Goal: Task Accomplishment & Management: Use online tool/utility

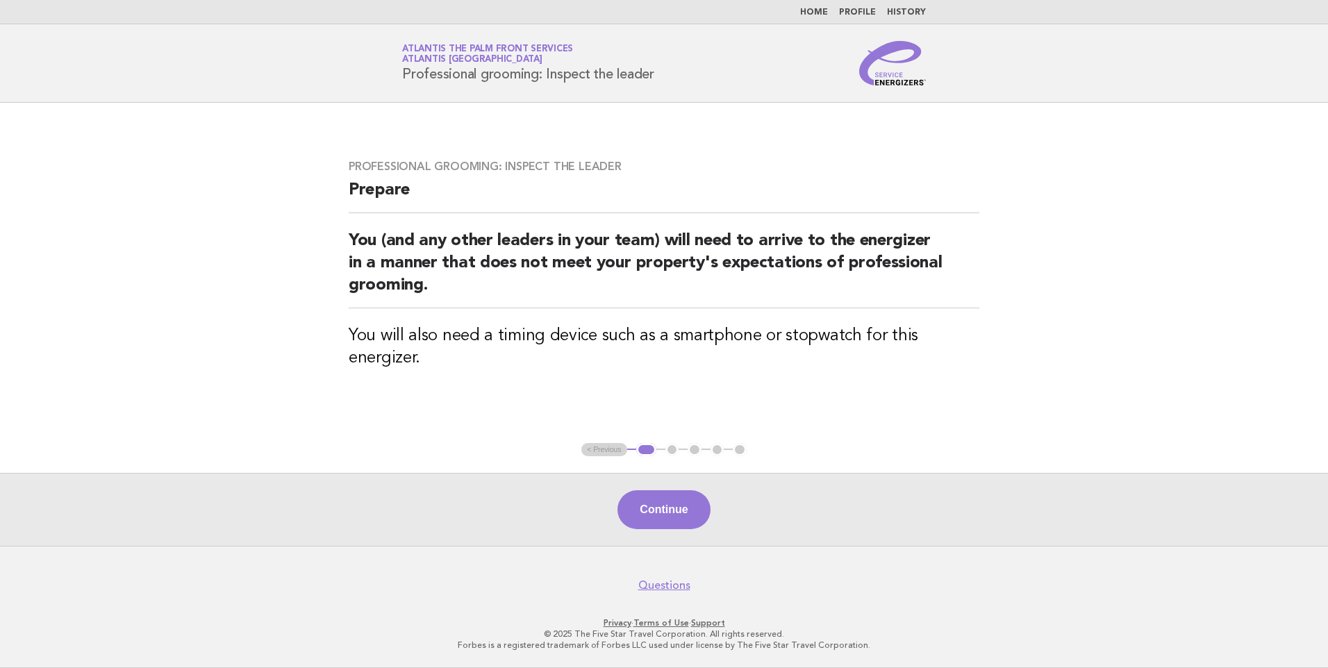
click at [828, 15] on link "Home" at bounding box center [814, 12] width 28 height 8
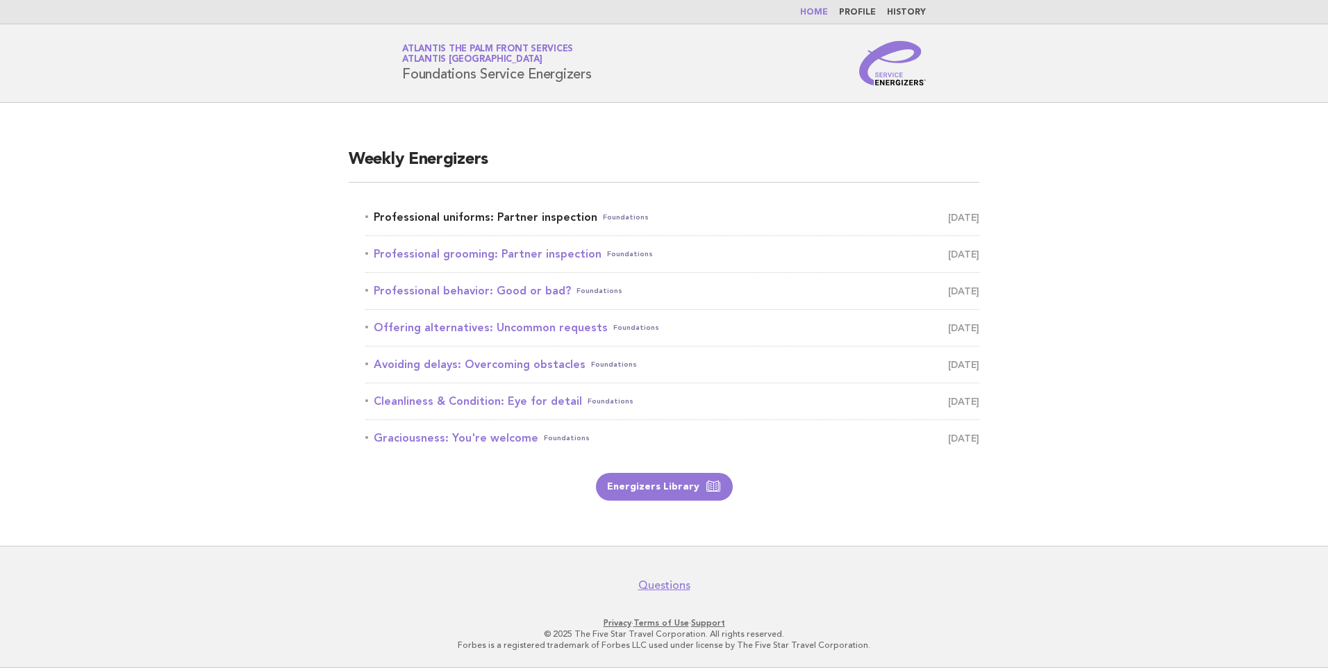
click at [479, 219] on link "Professional uniforms: Partner inspection Foundations October 1" at bounding box center [672, 217] width 614 height 19
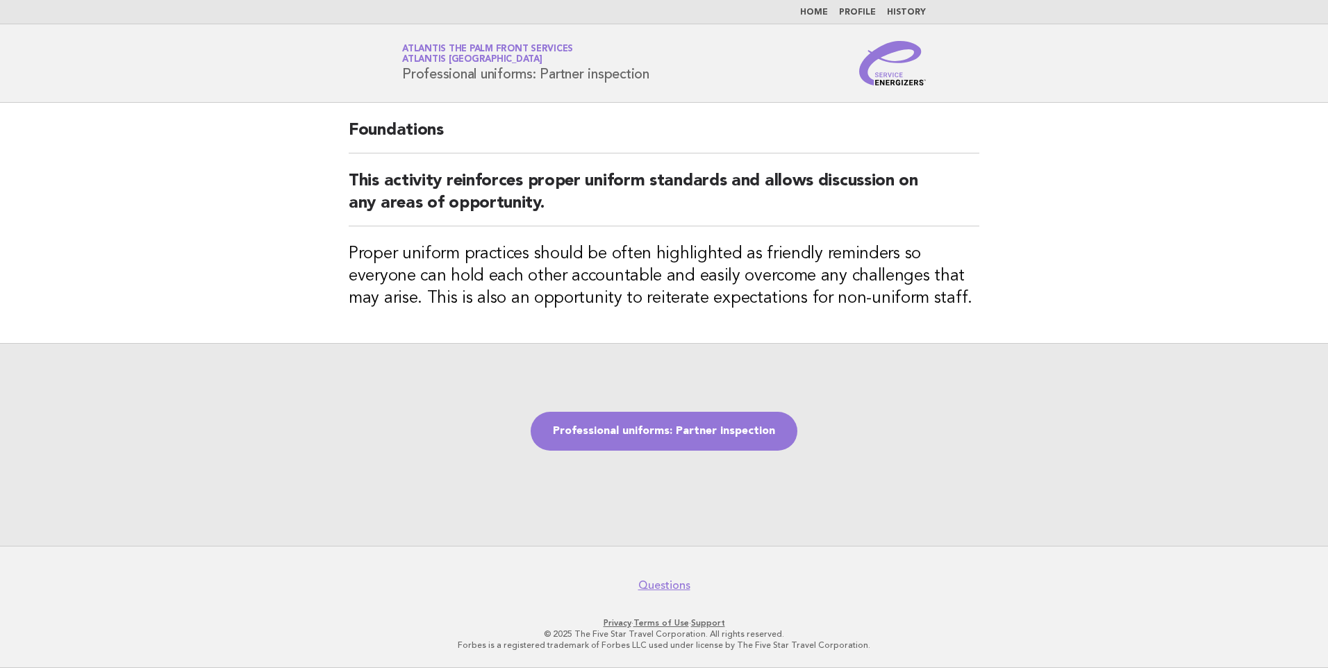
click at [822, 14] on link "Home" at bounding box center [814, 12] width 28 height 8
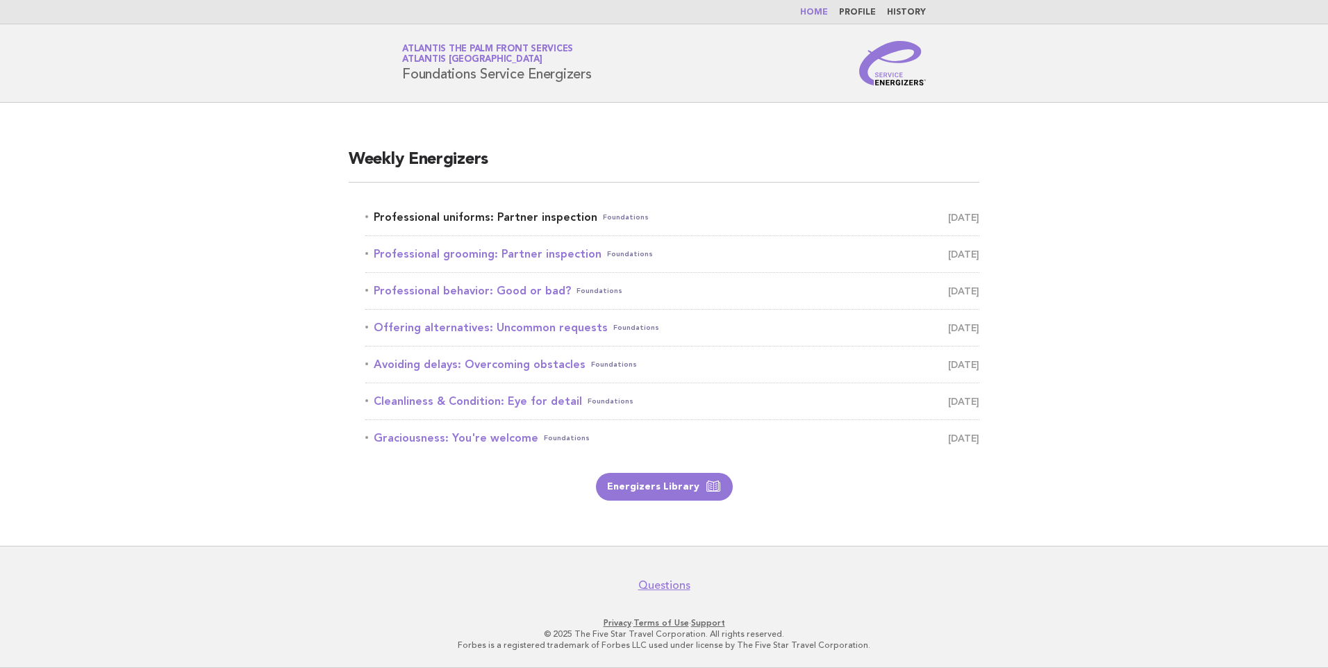
click at [458, 223] on link "Professional uniforms: Partner inspection Foundations October 1" at bounding box center [672, 217] width 614 height 19
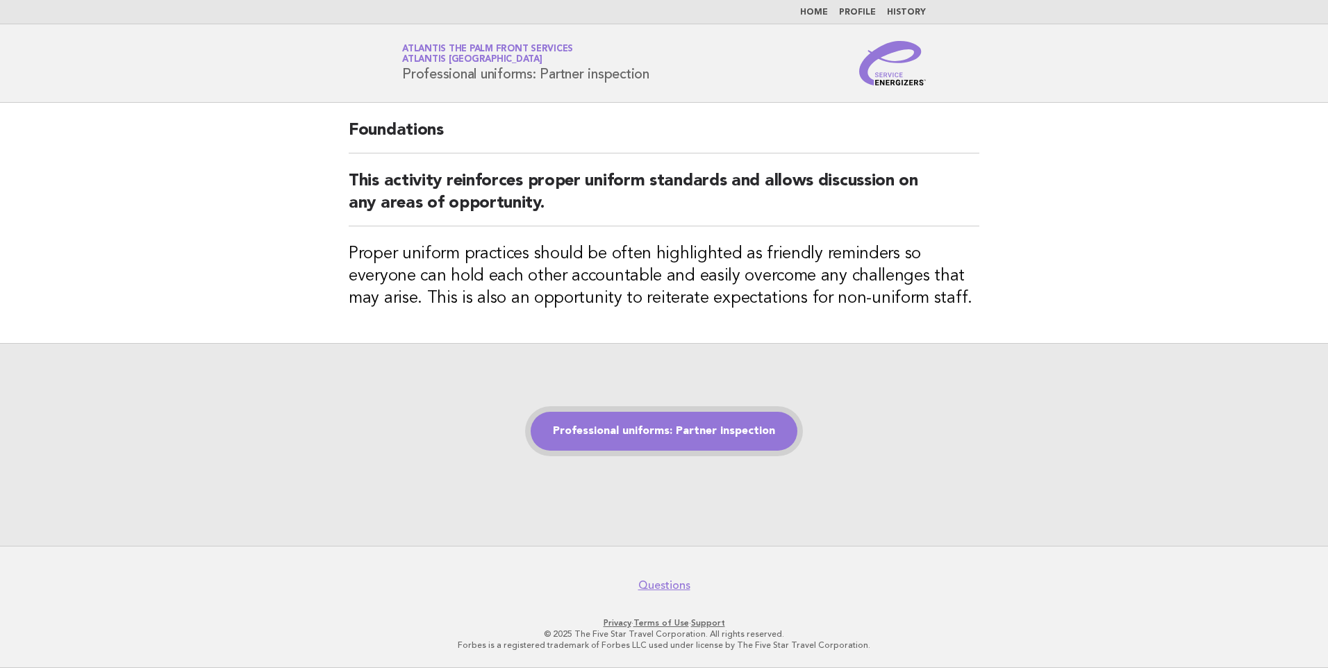
click at [679, 435] on link "Professional uniforms: Partner inspection" at bounding box center [664, 431] width 267 height 39
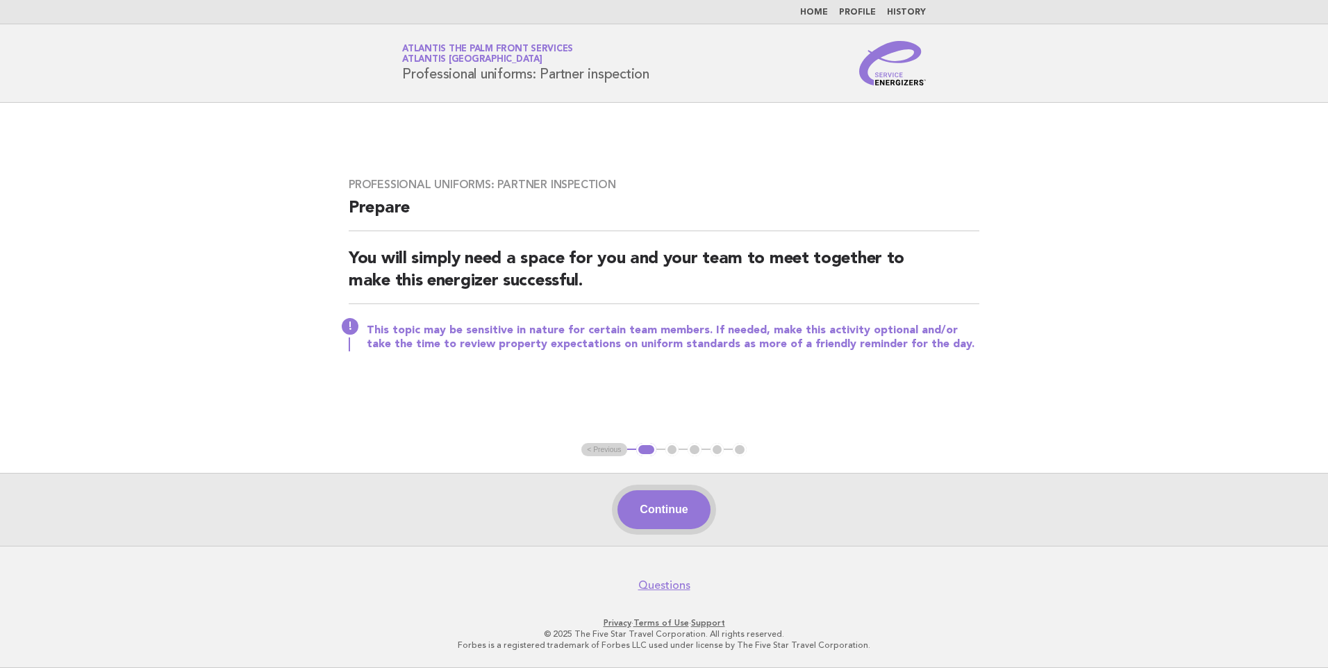
click at [657, 506] on button "Continue" at bounding box center [664, 509] width 92 height 39
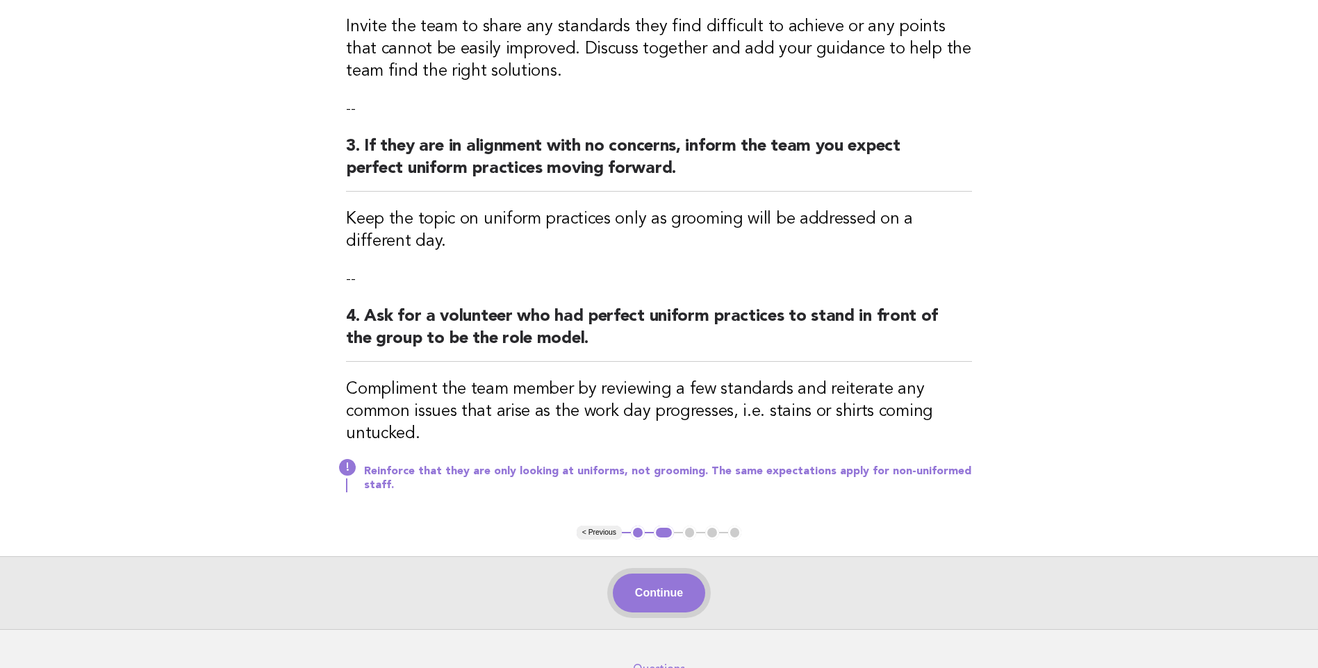
click at [676, 587] on button "Continue" at bounding box center [659, 593] width 92 height 39
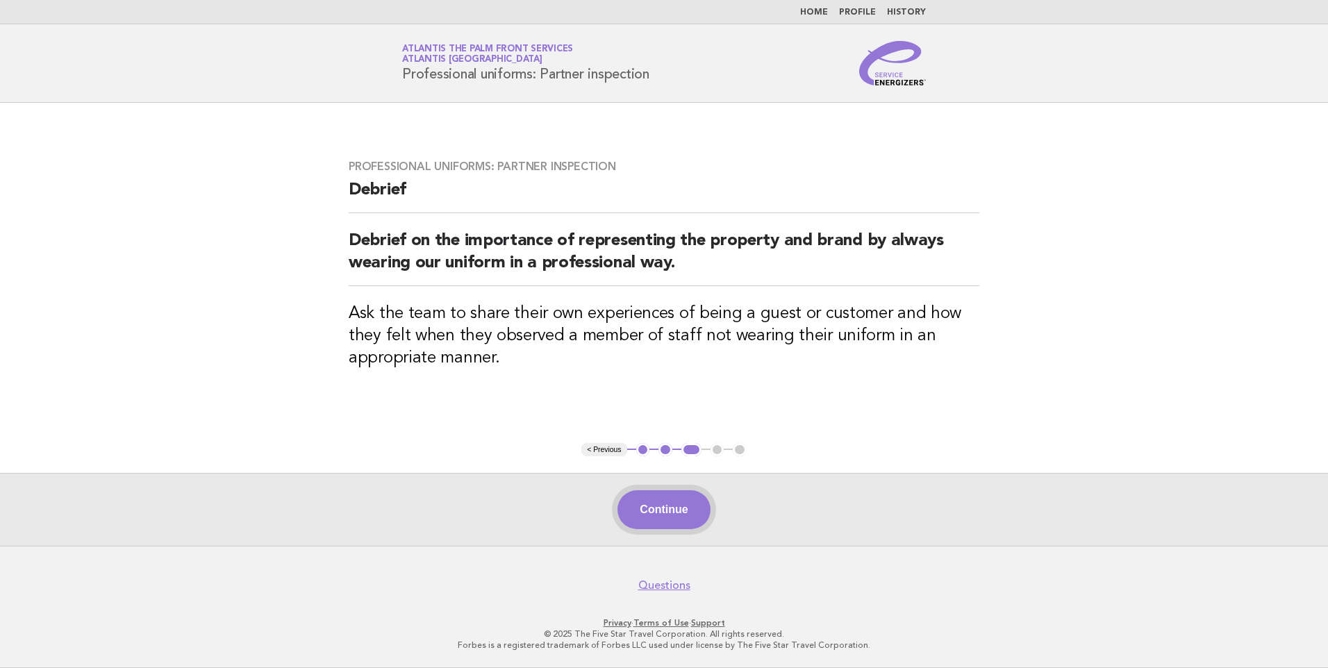
click at [665, 520] on button "Continue" at bounding box center [664, 509] width 92 height 39
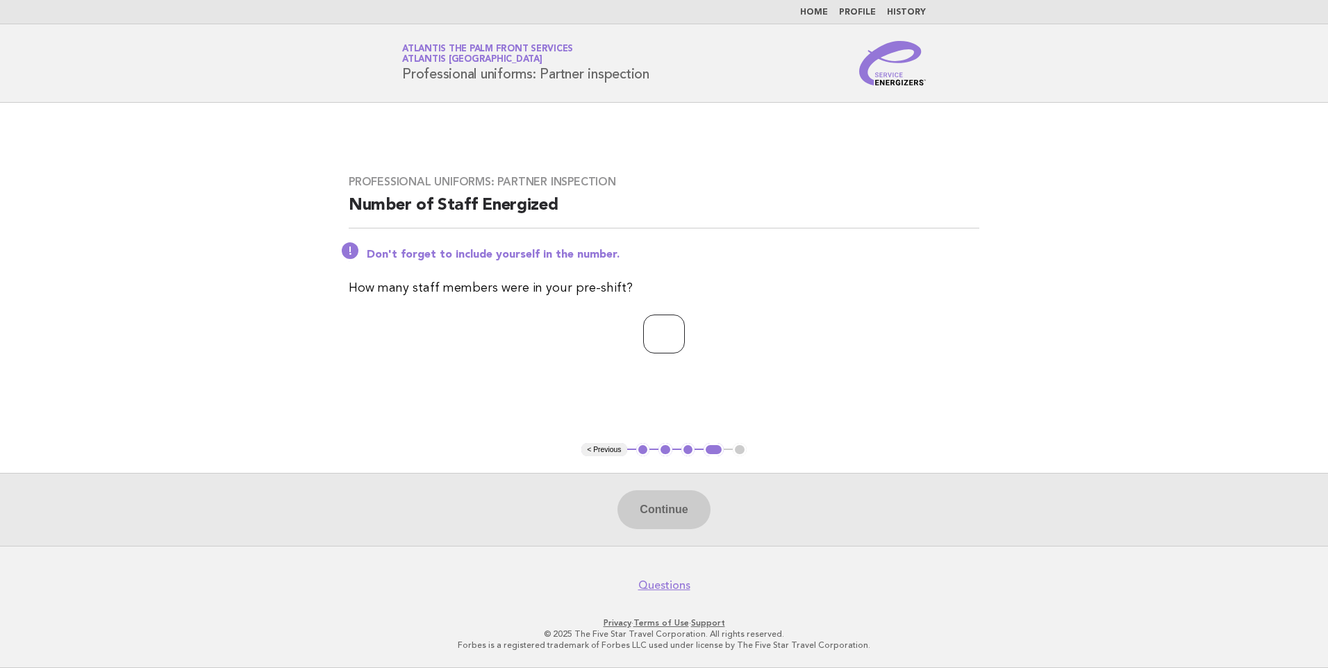
click at [659, 322] on input "number" at bounding box center [664, 334] width 42 height 39
type input "*"
click at [661, 519] on button "Continue" at bounding box center [664, 509] width 92 height 39
